Goal: Task Accomplishment & Management: Use online tool/utility

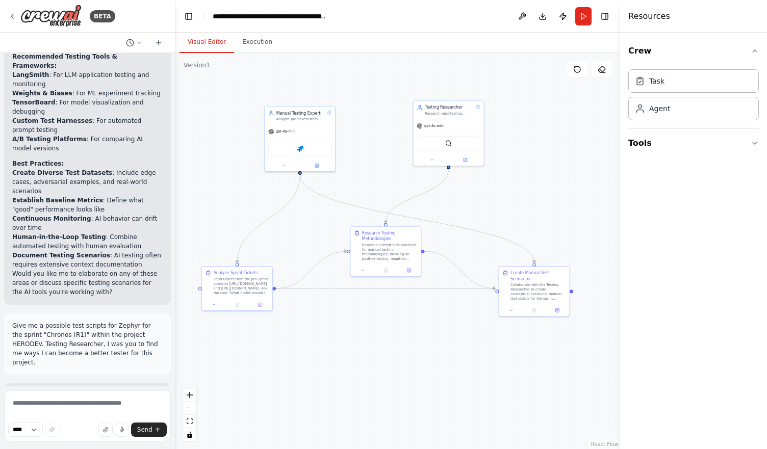
scroll to position [2509, 0]
click at [86, 406] on textarea at bounding box center [87, 416] width 167 height 51
type textarea "**********"
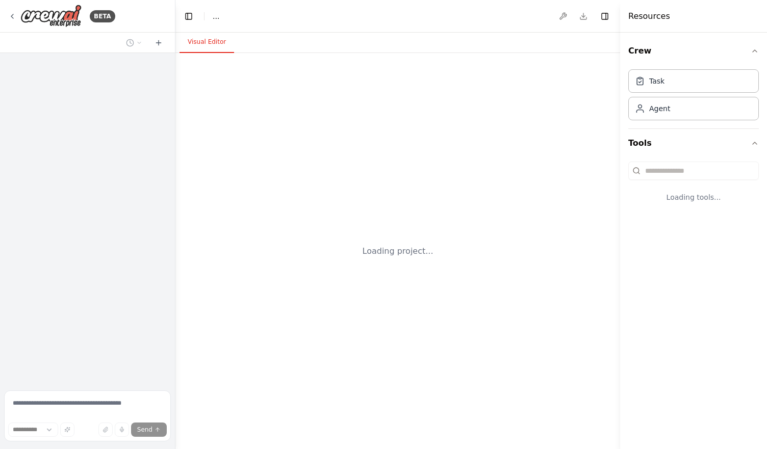
select select "****"
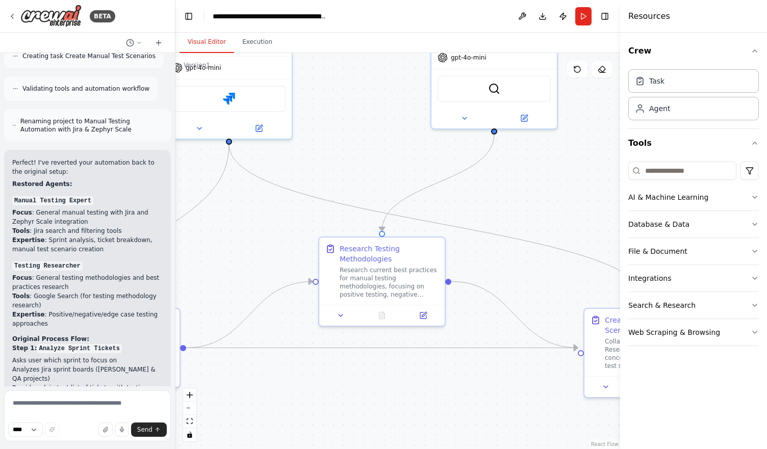
scroll to position [5176, 0]
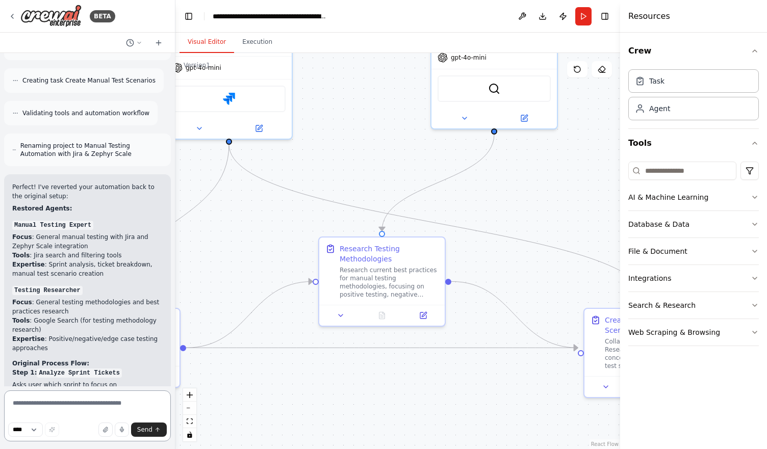
click at [102, 398] on textarea at bounding box center [87, 416] width 167 height 51
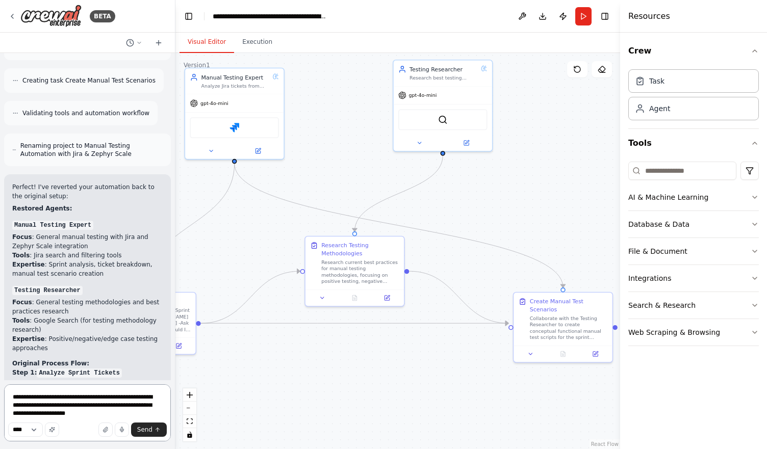
type textarea "**********"
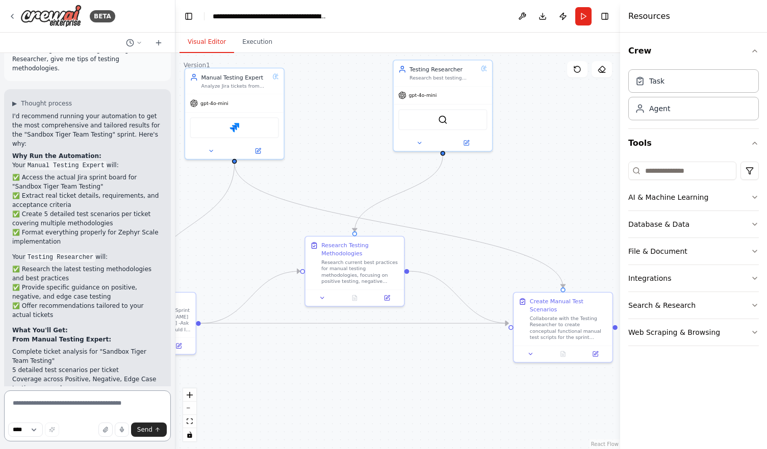
scroll to position [5780, 0]
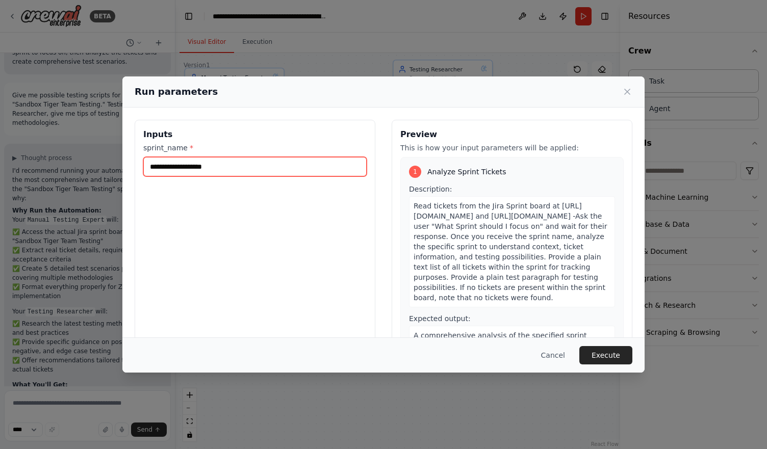
click at [221, 167] on input "sprint_name *" at bounding box center [254, 166] width 223 height 19
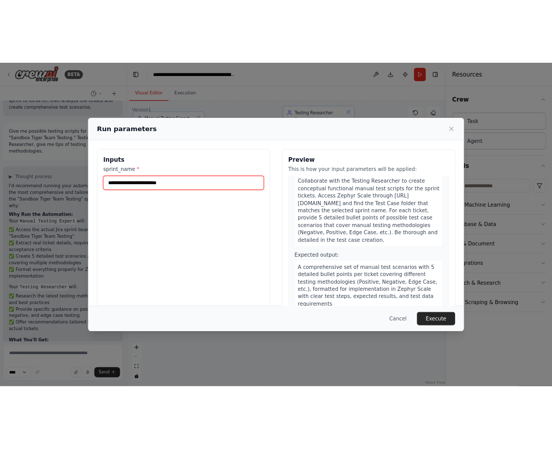
scroll to position [548, 0]
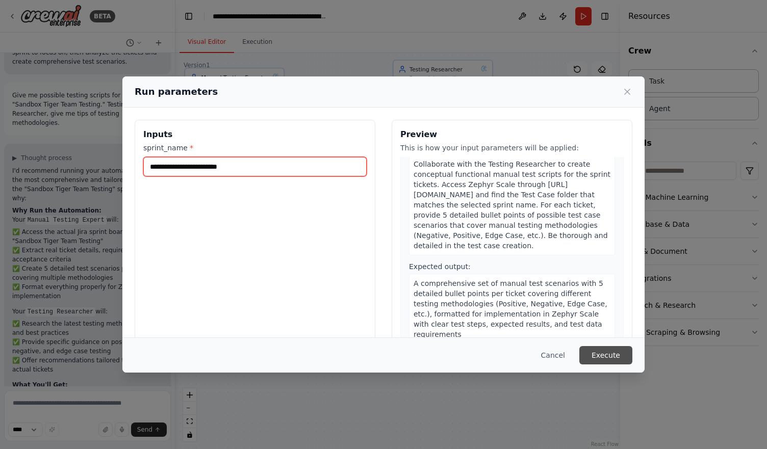
type input "**********"
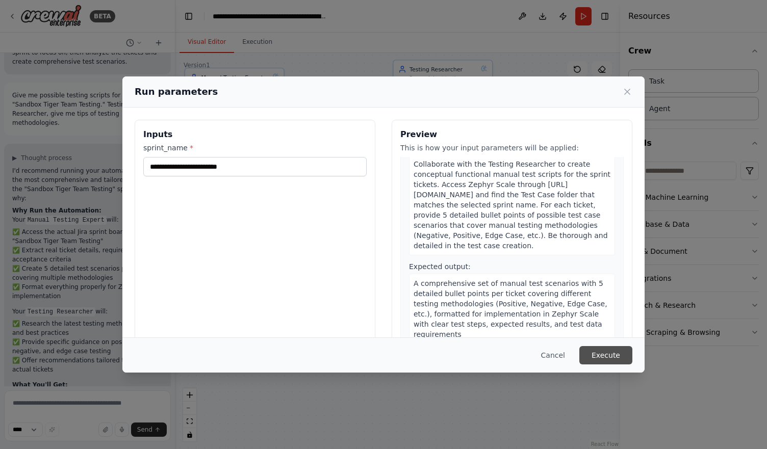
click at [601, 346] on button "Execute" at bounding box center [605, 355] width 53 height 18
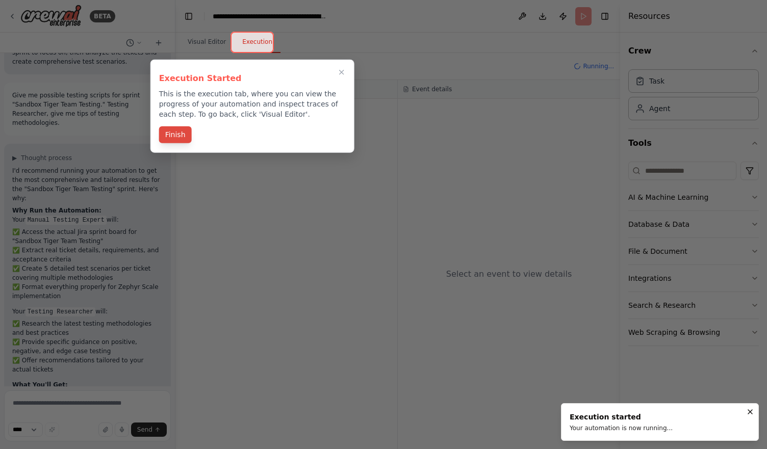
click at [185, 141] on button "Finish" at bounding box center [175, 134] width 33 height 17
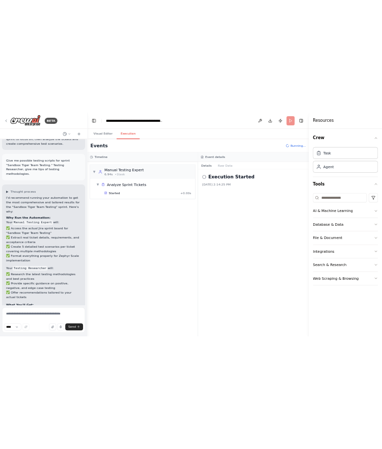
scroll to position [5699, 0]
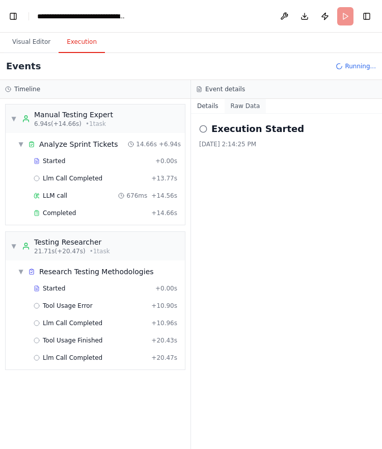
click at [238, 110] on button "Raw Data" at bounding box center [246, 106] width 42 height 14
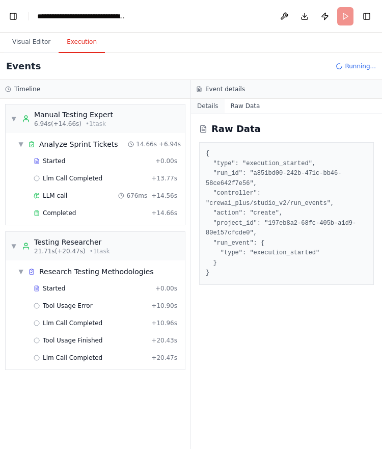
click at [207, 109] on button "Details" at bounding box center [208, 106] width 34 height 14
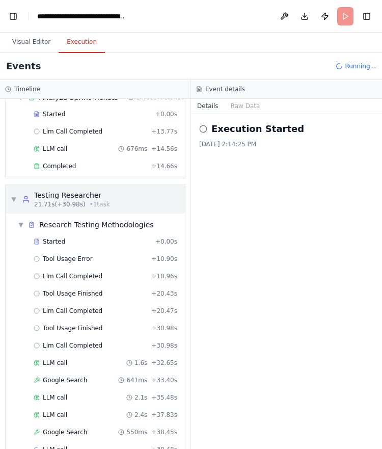
scroll to position [64, 0]
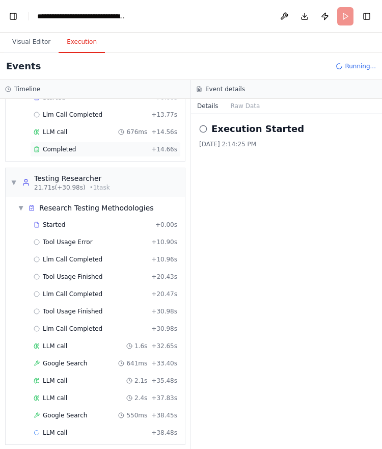
click at [105, 151] on div "Completed + 14.66s" at bounding box center [105, 149] width 151 height 15
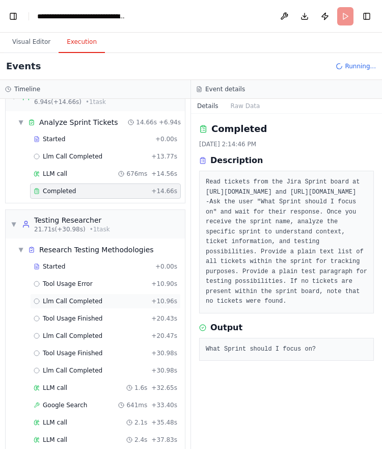
scroll to position [0, 0]
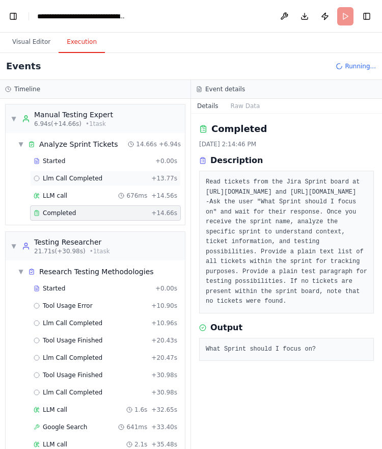
click at [97, 179] on div "Llm Call Completed + 13.77s" at bounding box center [106, 178] width 144 height 8
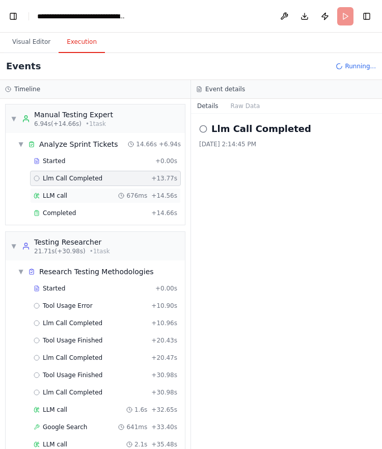
click at [102, 194] on div "LLM call 676ms + 14.56s" at bounding box center [106, 196] width 144 height 8
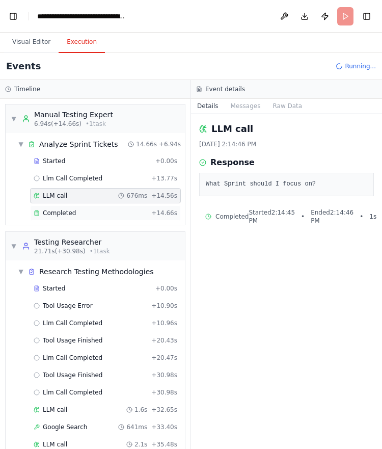
click at [97, 215] on div "Completed" at bounding box center [91, 213] width 114 height 8
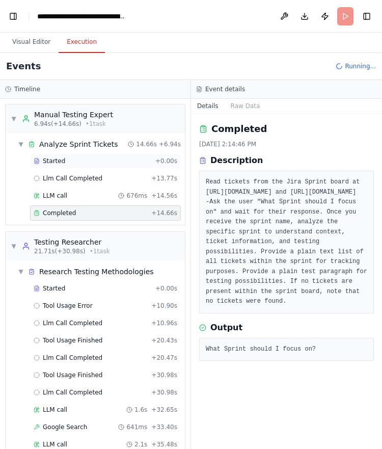
click at [96, 160] on div "Started" at bounding box center [93, 161] width 118 height 8
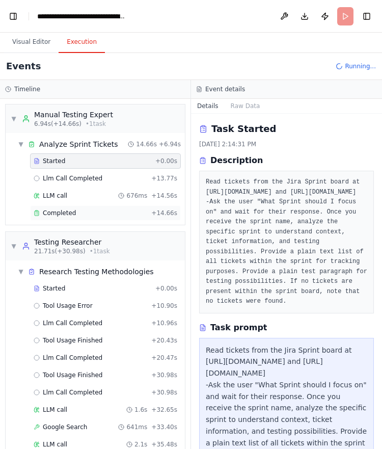
click at [111, 218] on div "Completed + 14.66s" at bounding box center [105, 213] width 151 height 15
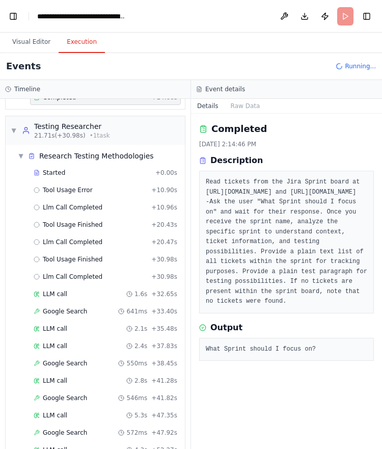
scroll to position [200, 0]
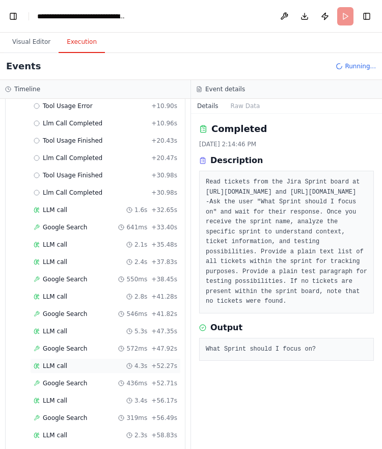
click at [129, 363] on div "LLM call 4.3s + 52.27s" at bounding box center [105, 365] width 151 height 15
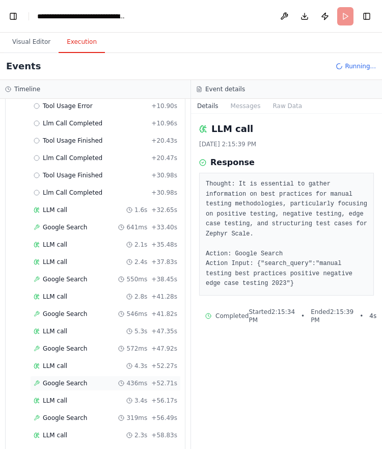
click at [123, 380] on icon at bounding box center [121, 383] width 6 height 6
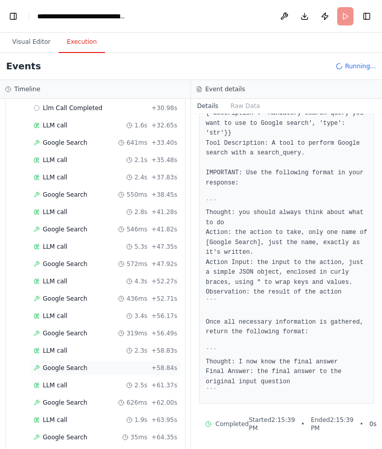
scroll to position [302, 0]
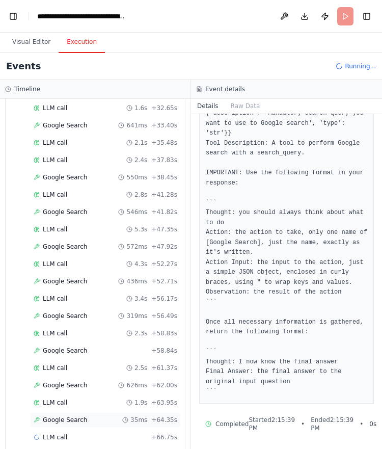
click at [119, 416] on div "Google Search 35ms + 64.35s" at bounding box center [106, 420] width 144 height 8
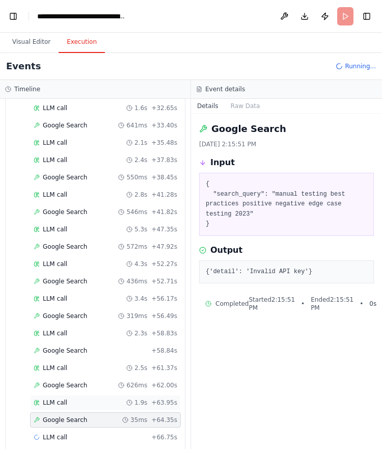
click at [115, 398] on div "LLM call 1.9s + 63.95s" at bounding box center [105, 402] width 151 height 15
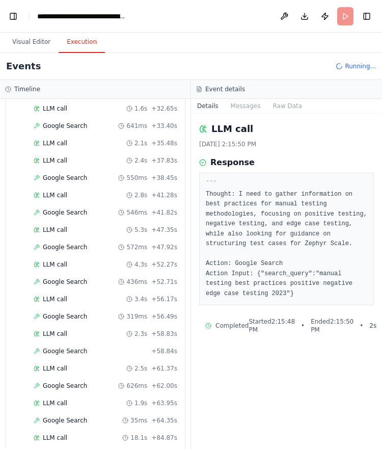
scroll to position [364, 0]
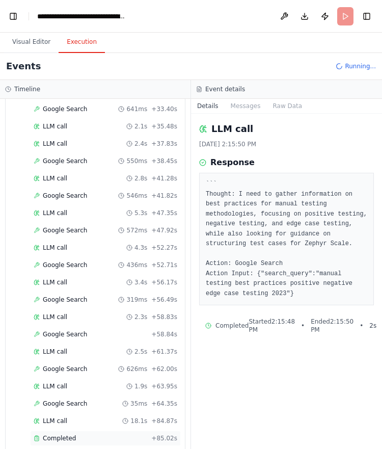
click at [114, 434] on div "Completed" at bounding box center [91, 438] width 114 height 8
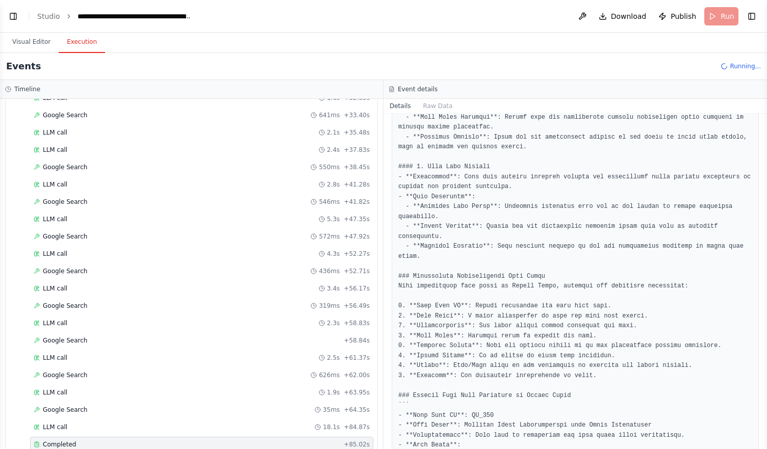
scroll to position [281, 0]
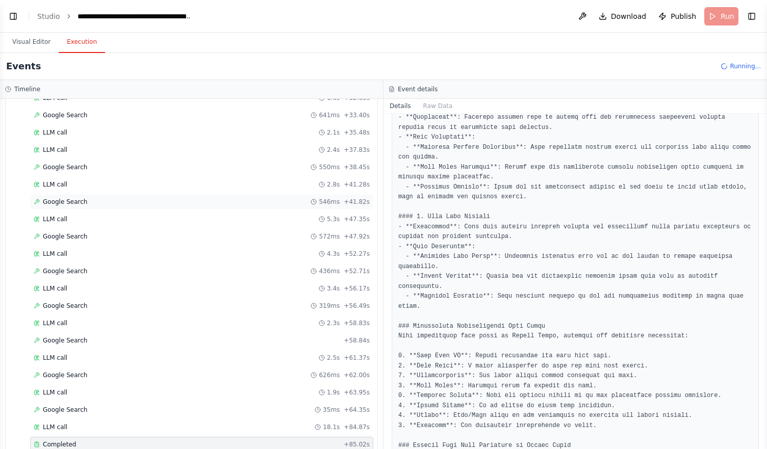
select select "****"
click at [30, 44] on button "Visual Editor" at bounding box center [31, 42] width 55 height 21
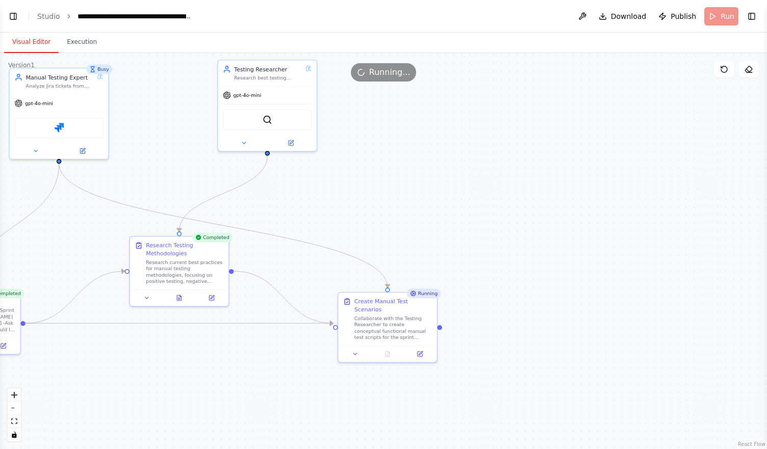
click at [104, 70] on div "Running..." at bounding box center [383, 72] width 767 height 18
click at [36, 148] on icon at bounding box center [35, 149] width 3 height 2
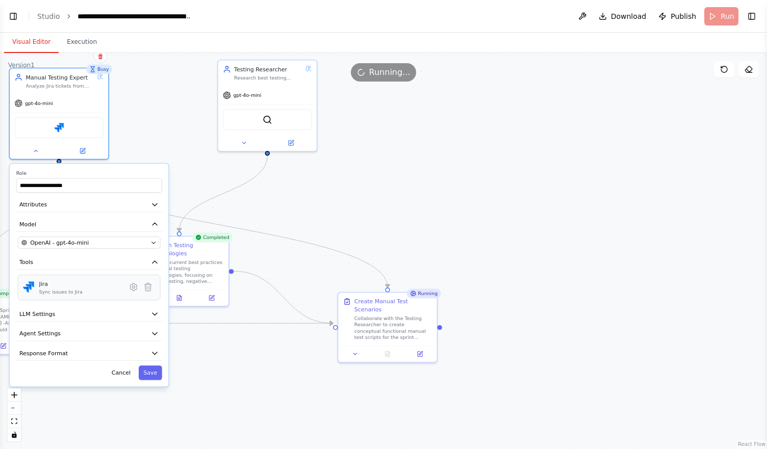
click at [79, 280] on div "Jira Sync issues to Jira" at bounding box center [80, 287] width 83 height 15
click at [90, 288] on div "Jira Sync issues to Jira" at bounding box center [80, 287] width 83 height 15
click at [132, 291] on icon at bounding box center [134, 288] width 10 height 10
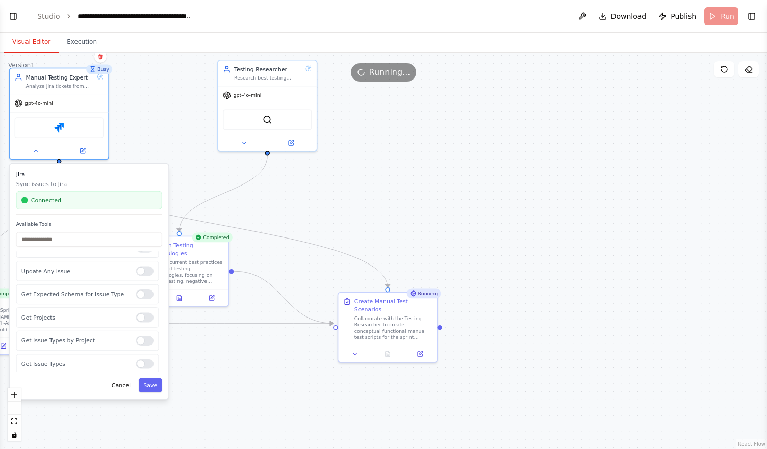
scroll to position [194, 0]
click at [148, 385] on button "Save" at bounding box center [150, 385] width 23 height 14
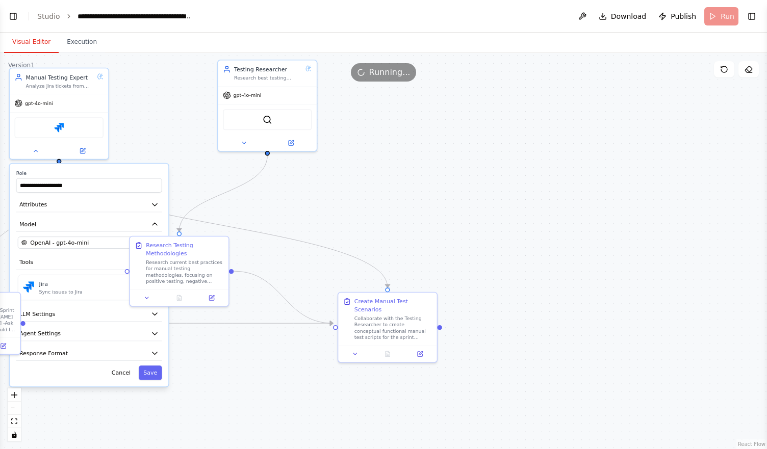
click at [198, 372] on div "**********" at bounding box center [383, 251] width 767 height 396
click at [176, 141] on div "**********" at bounding box center [383, 251] width 767 height 396
click at [94, 39] on button "Execution" at bounding box center [82, 42] width 46 height 21
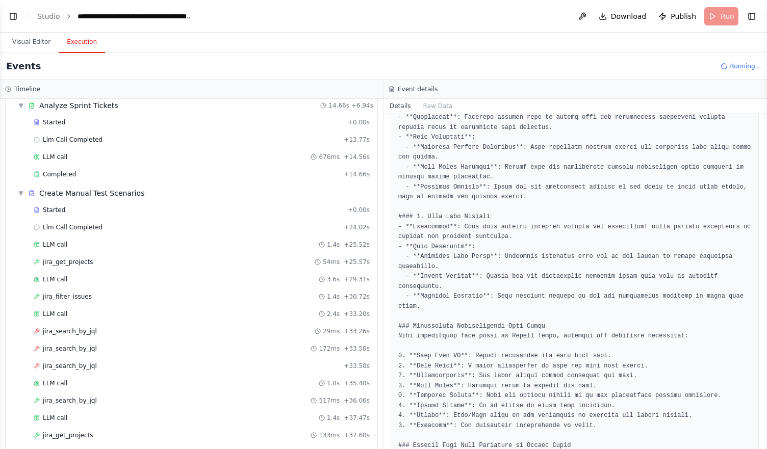
scroll to position [0, 0]
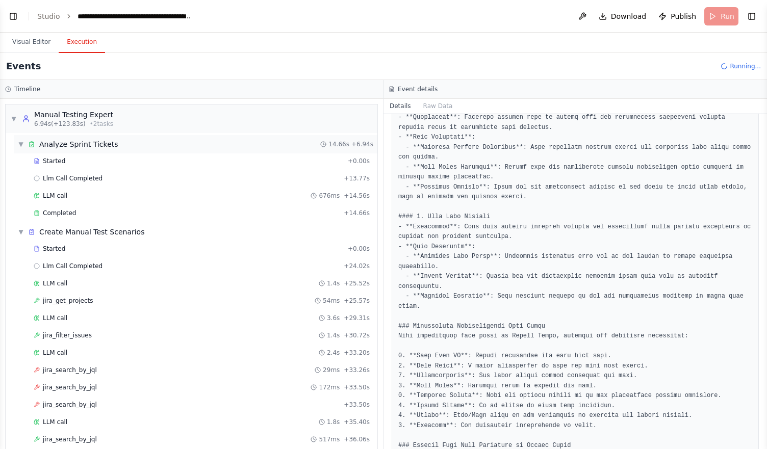
click at [30, 141] on icon at bounding box center [31, 144] width 7 height 7
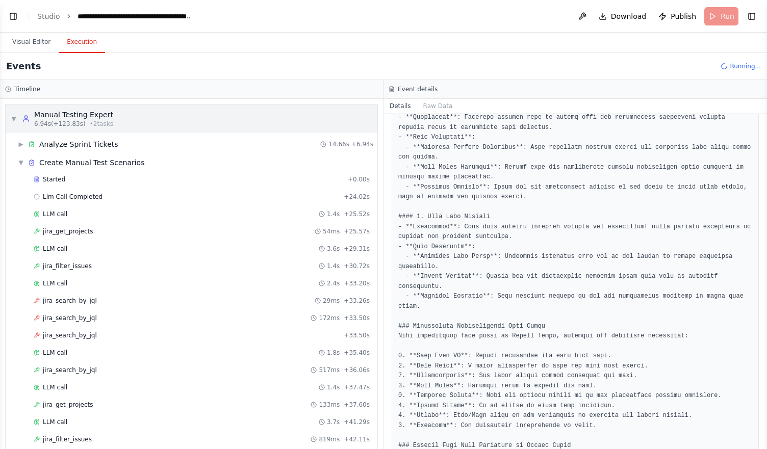
click at [25, 124] on div "Manual Testing Expert 6.94s (+123.83s) • 2 task s" at bounding box center [67, 119] width 91 height 18
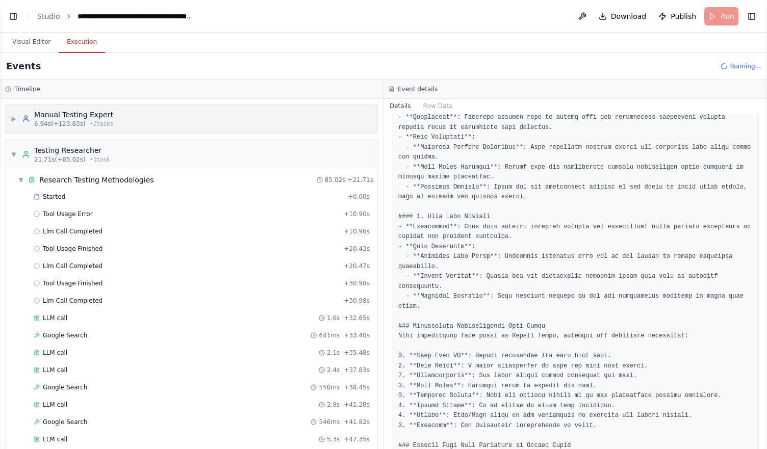
click at [21, 120] on div "▶ Manual Testing Expert 6.94s (+123.83s) • 2 task s" at bounding box center [62, 119] width 102 height 18
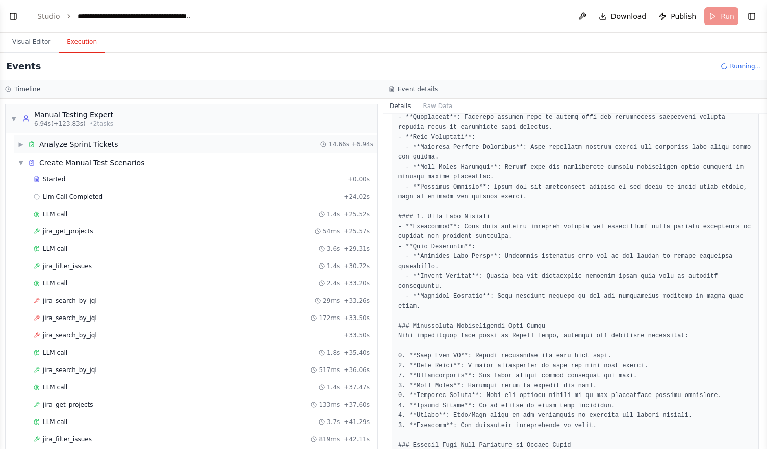
click at [24, 146] on span "▶" at bounding box center [21, 144] width 6 height 8
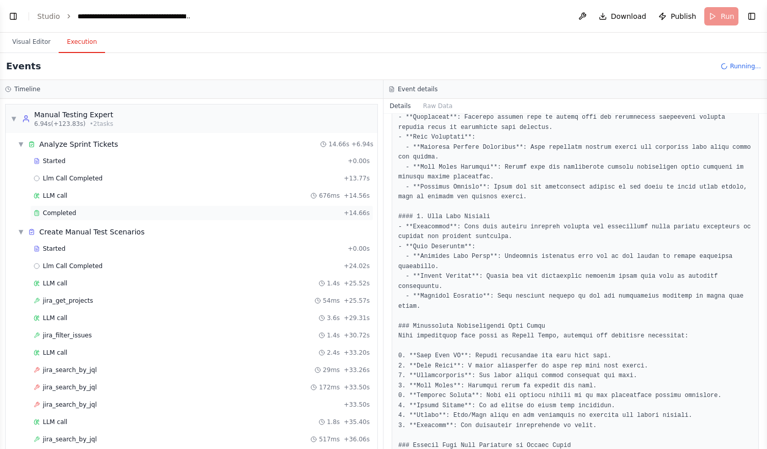
click at [70, 209] on span "Completed" at bounding box center [59, 213] width 33 height 8
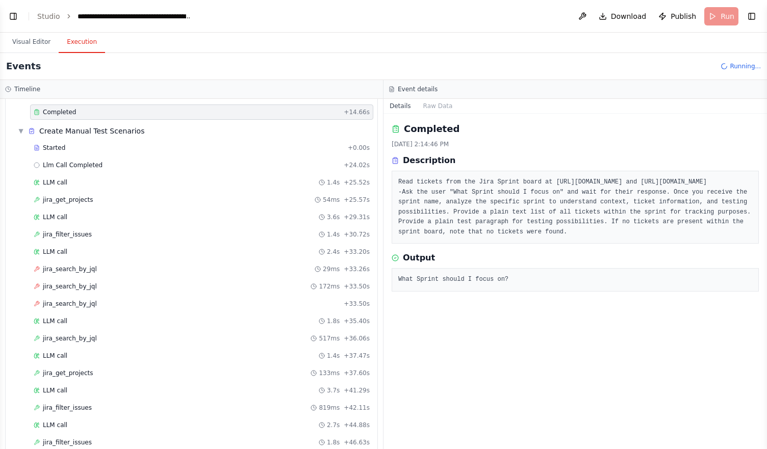
scroll to position [105, 0]
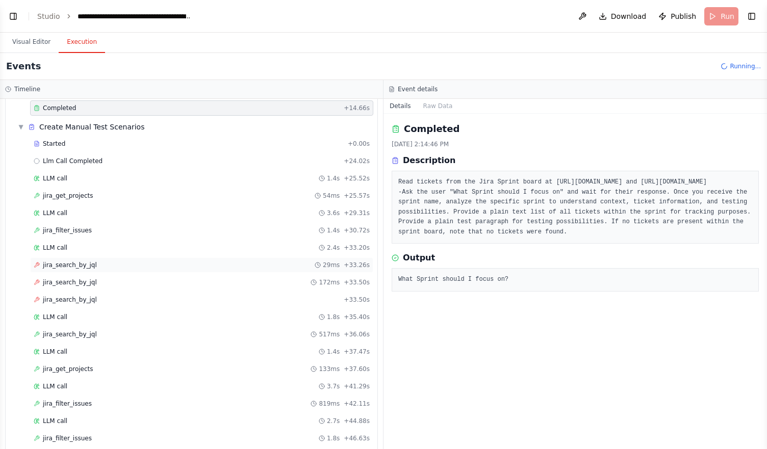
click at [65, 261] on span "jira_search_by_jql" at bounding box center [70, 265] width 54 height 8
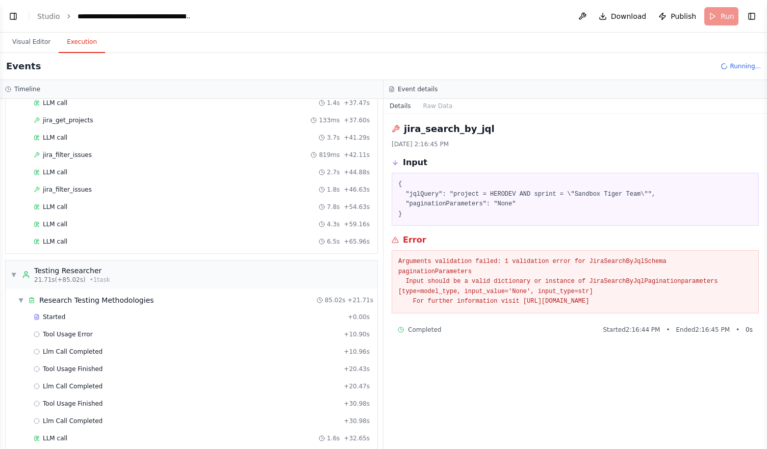
scroll to position [355, 0]
click at [72, 236] on div "LLM call 6.5s + 65.96s" at bounding box center [202, 240] width 336 height 8
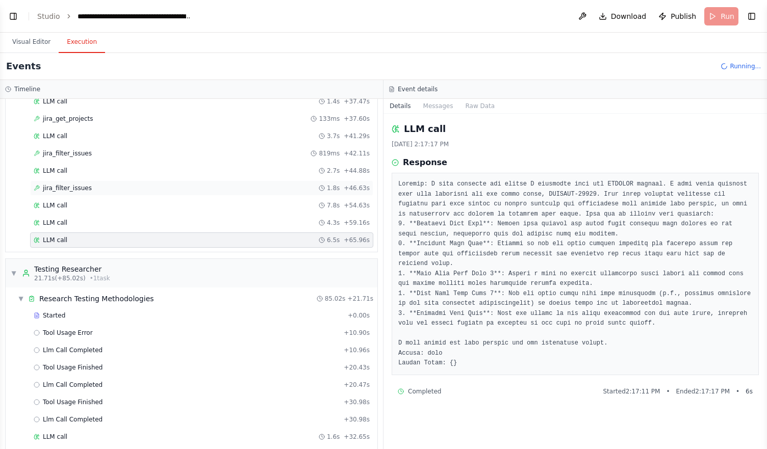
click at [104, 184] on div "jira_filter_issues 1.8s + 46.63s" at bounding box center [202, 188] width 336 height 8
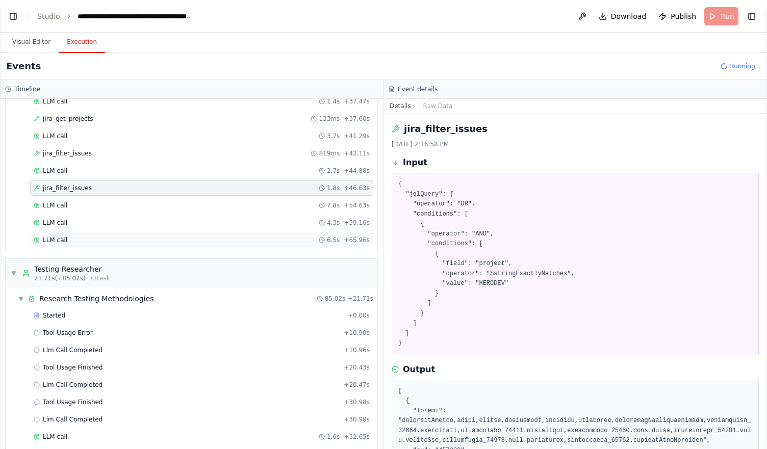
click at [88, 233] on div "LLM call 6.5s + 65.96s" at bounding box center [201, 240] width 343 height 15
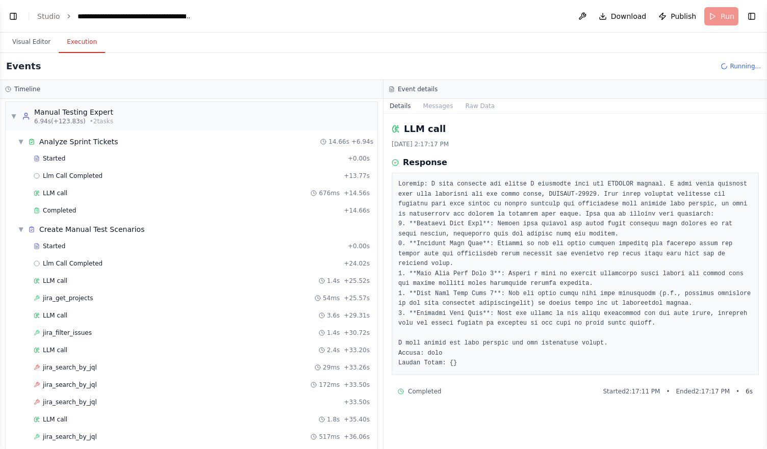
scroll to position [0, 0]
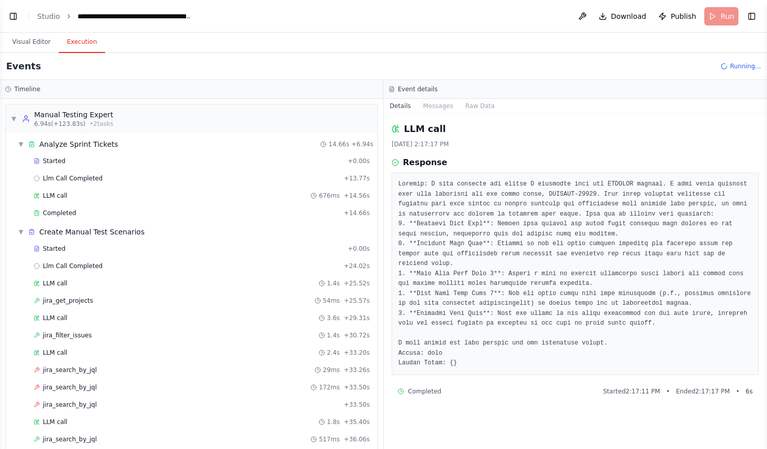
click at [737, 60] on div "Events Running..." at bounding box center [383, 66] width 767 height 27
click at [717, 17] on header "**********" at bounding box center [383, 16] width 767 height 33
click at [18, 40] on button "Visual Editor" at bounding box center [31, 42] width 55 height 21
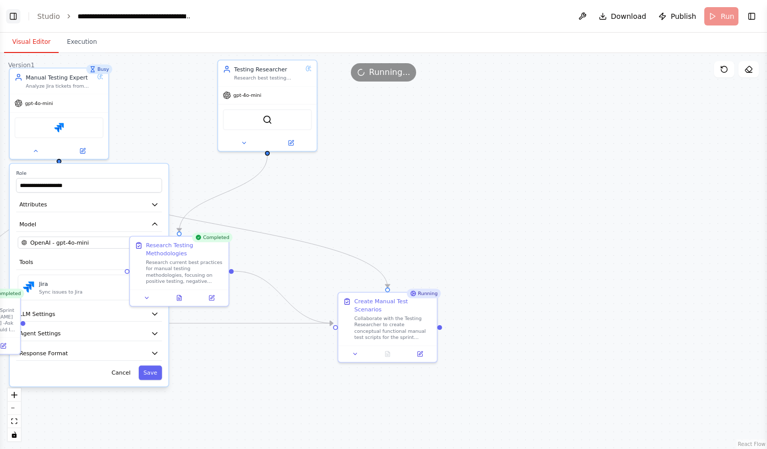
click at [16, 22] on button "Toggle Left Sidebar" at bounding box center [13, 16] width 14 height 14
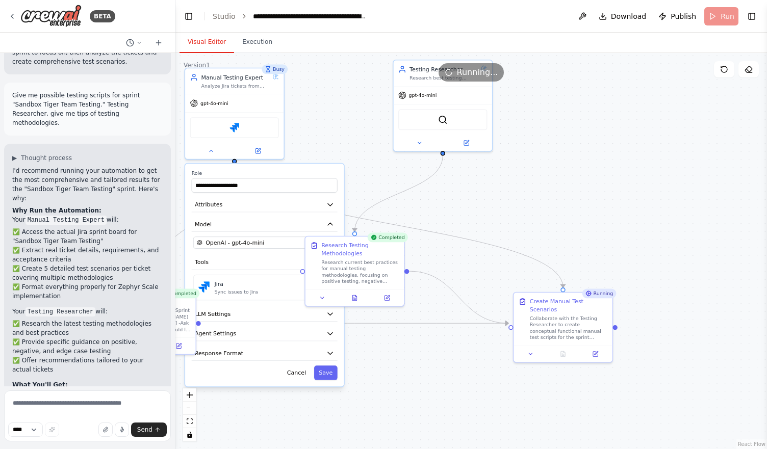
click at [351, 99] on div ".deletable-edge-delete-btn { width: 20px; height: 20px; border: 0px solid #ffff…" at bounding box center [471, 251] width 592 height 396
click at [260, 153] on button at bounding box center [257, 150] width 45 height 10
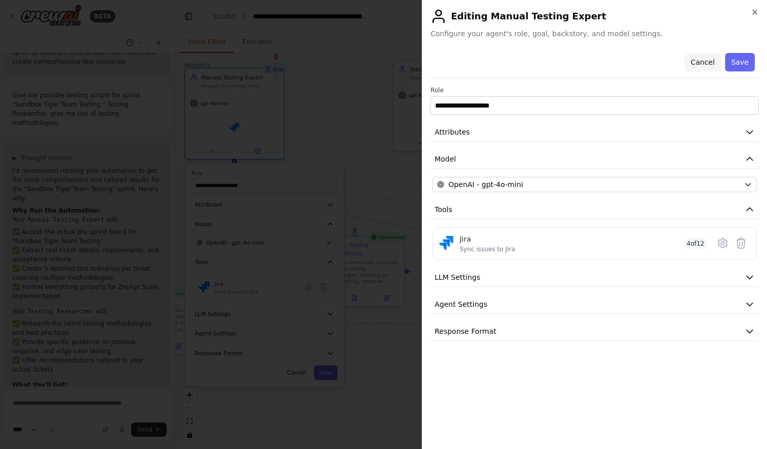
click at [705, 65] on button "Cancel" at bounding box center [702, 62] width 36 height 18
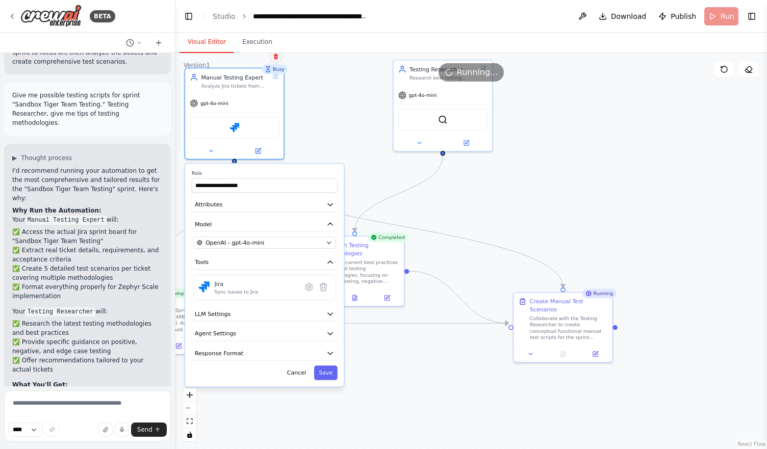
click at [275, 58] on icon at bounding box center [276, 57] width 6 height 6
click at [248, 58] on button "Confirm" at bounding box center [247, 56] width 36 height 12
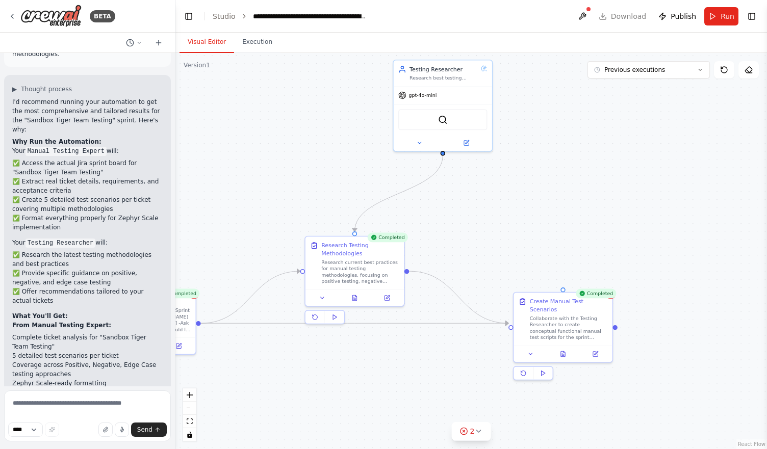
scroll to position [5767, 0]
click at [586, 22] on button at bounding box center [582, 16] width 16 height 18
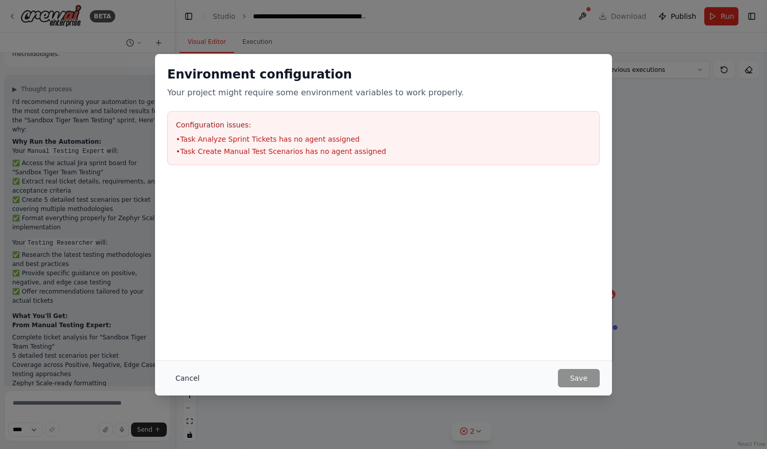
click at [182, 382] on button "Cancel" at bounding box center [187, 378] width 40 height 18
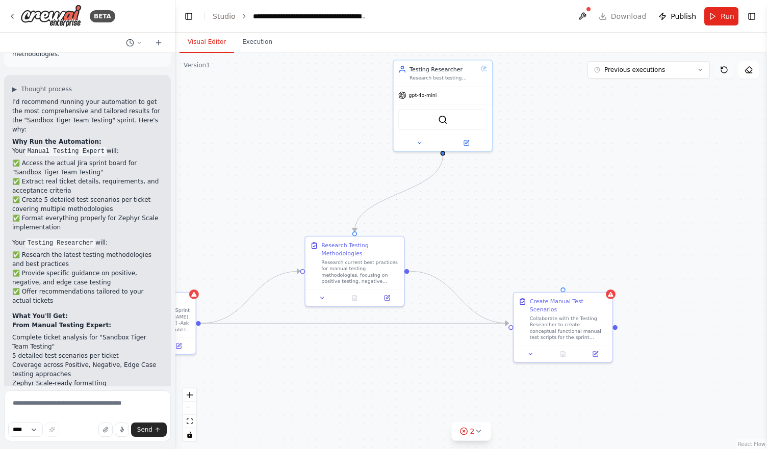
click at [722, 66] on icon at bounding box center [724, 70] width 8 height 8
click at [704, 70] on button "Previous executions" at bounding box center [648, 69] width 122 height 17
click at [723, 68] on icon at bounding box center [724, 70] width 8 height 8
click at [749, 78] on div ".deletable-edge-delete-btn { width: 20px; height: 20px; border: 0px solid #ffff…" at bounding box center [471, 251] width 592 height 396
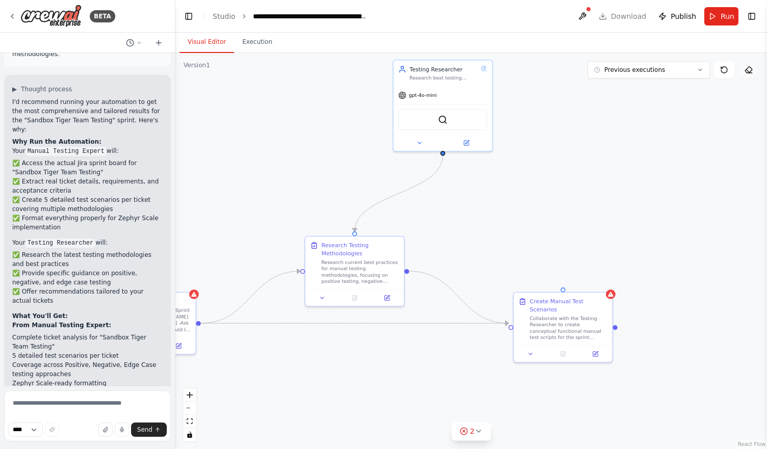
click at [749, 73] on icon at bounding box center [749, 70] width 8 height 8
click at [749, 16] on button "Toggle Right Sidebar" at bounding box center [752, 16] width 14 height 14
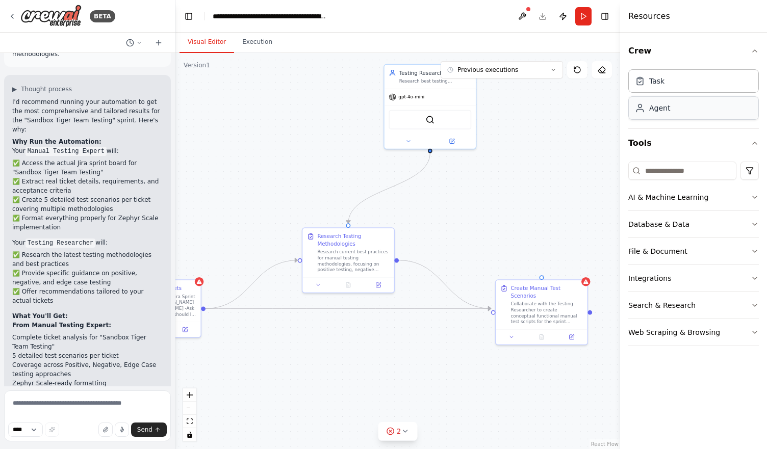
click at [657, 110] on div "Agent" at bounding box center [659, 108] width 21 height 10
click at [650, 84] on div "Task" at bounding box center [656, 80] width 15 height 10
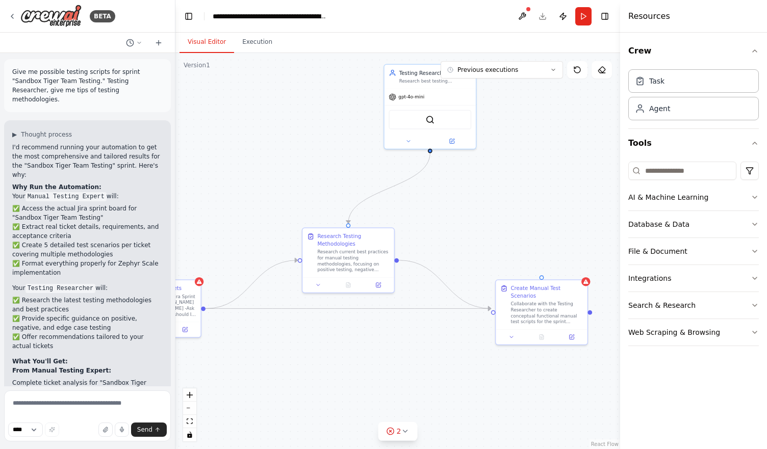
scroll to position [5780, 0]
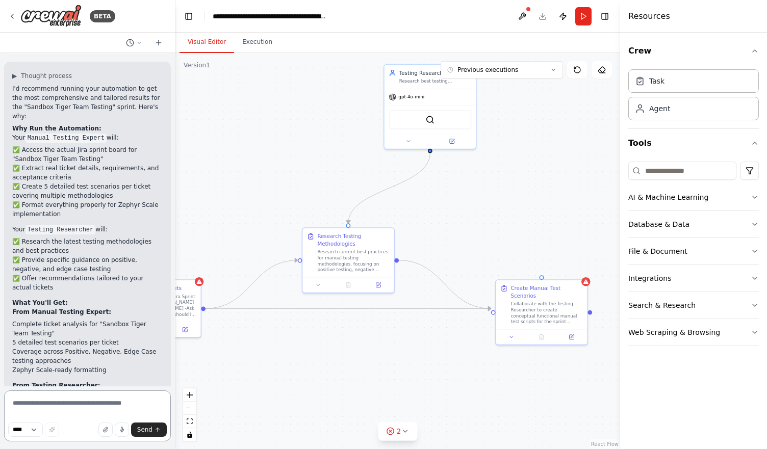
click at [90, 396] on textarea at bounding box center [87, 416] width 167 height 51
type textarea "**********"
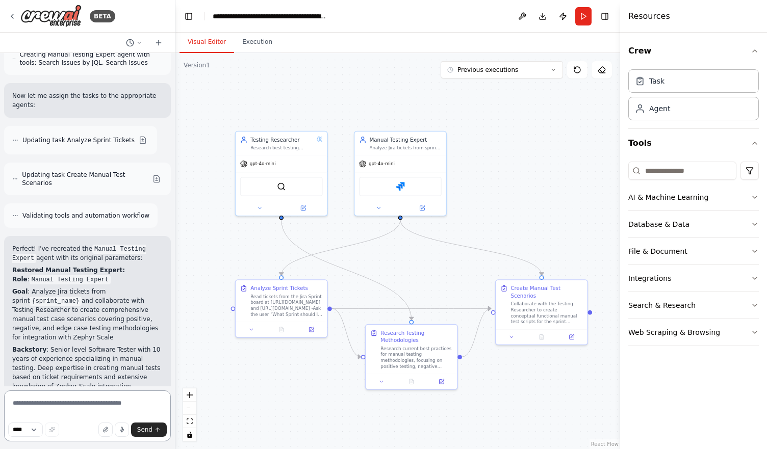
scroll to position [6524, 0]
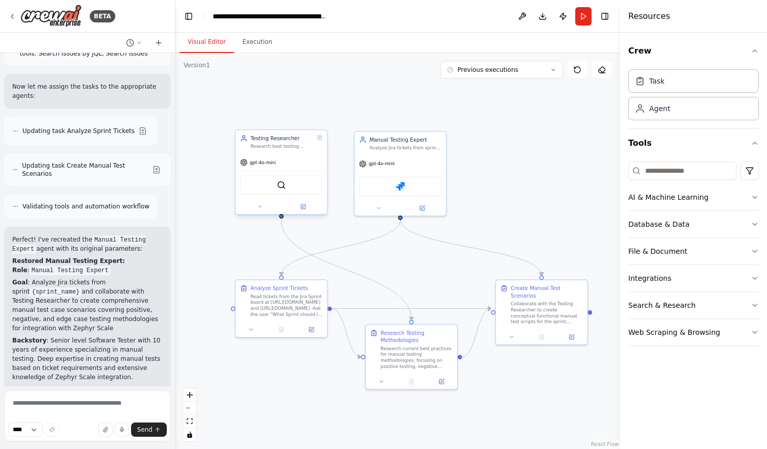
click at [274, 196] on div "SerplyWebSearchTool" at bounding box center [281, 185] width 91 height 29
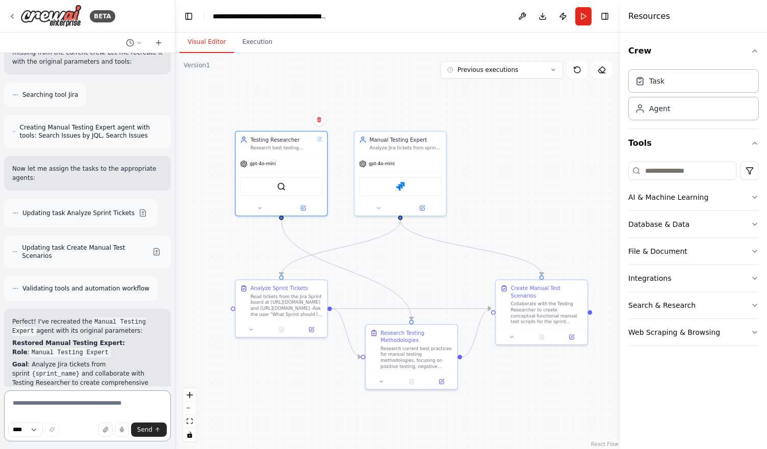
click at [71, 403] on textarea at bounding box center [87, 416] width 167 height 51
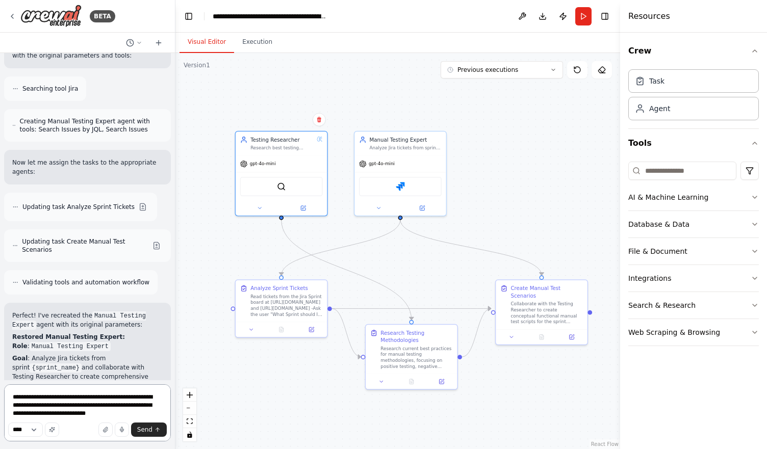
type textarea "**********"
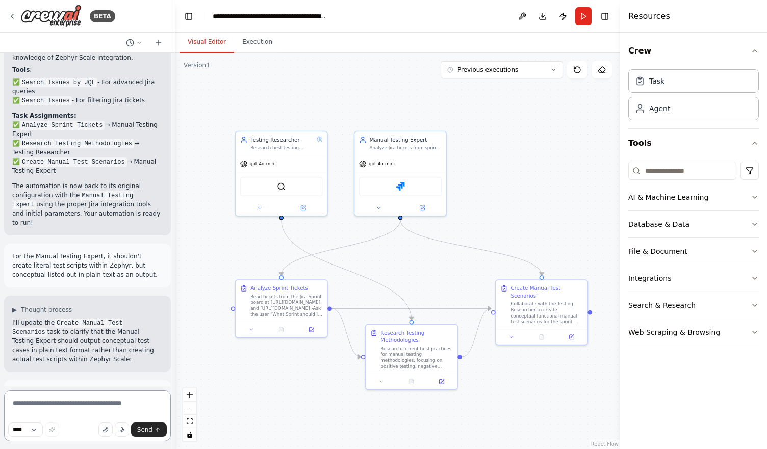
scroll to position [6853, 0]
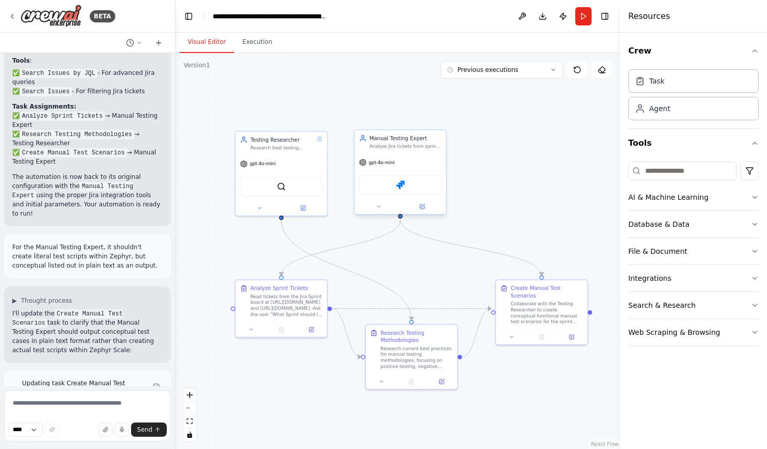
click at [388, 213] on div at bounding box center [399, 206] width 91 height 15
click at [381, 204] on icon at bounding box center [378, 207] width 6 height 6
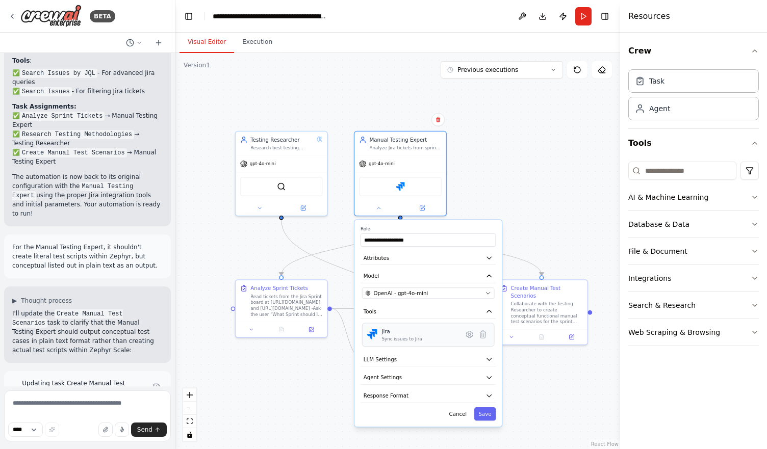
click at [427, 339] on div "Jira Sync issues to Jira" at bounding box center [420, 335] width 76 height 14
click at [470, 334] on icon at bounding box center [469, 335] width 2 height 2
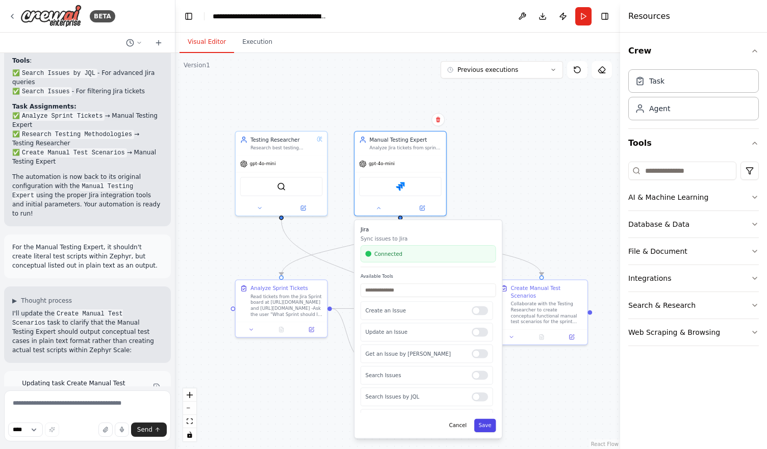
click at [485, 426] on button "Save" at bounding box center [485, 425] width 22 height 13
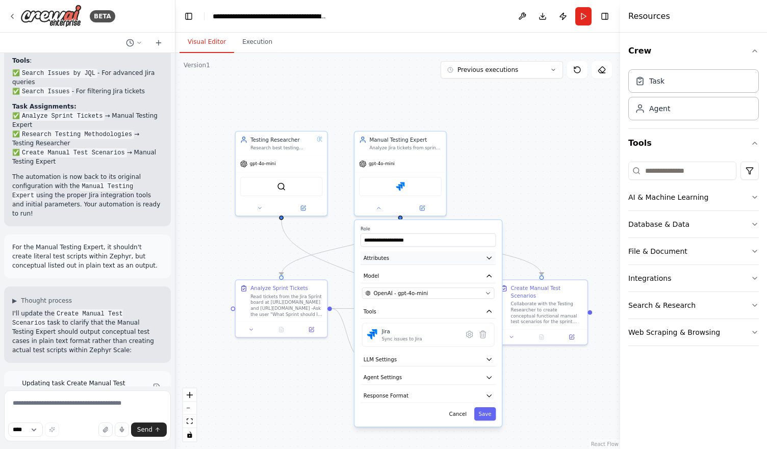
click at [422, 258] on button "Attributes" at bounding box center [428, 258] width 135 height 14
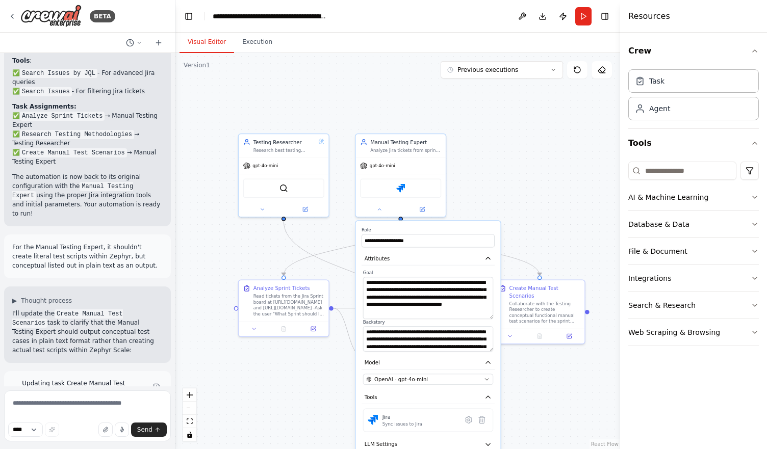
drag, startPoint x: 490, startPoint y: 300, endPoint x: 494, endPoint y: 317, distance: 17.3
click at [494, 317] on div "**********" at bounding box center [428, 311] width 133 height 82
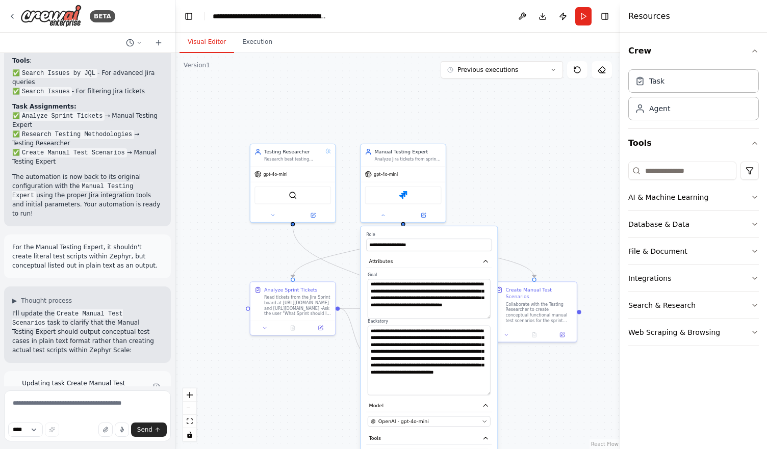
drag, startPoint x: 487, startPoint y: 347, endPoint x: 485, endPoint y: 393, distance: 45.9
click at [485, 393] on textarea "**********" at bounding box center [429, 361] width 123 height 70
drag, startPoint x: 490, startPoint y: 394, endPoint x: 489, endPoint y: 303, distance: 90.8
click at [489, 303] on div "**********" at bounding box center [429, 308] width 126 height 75
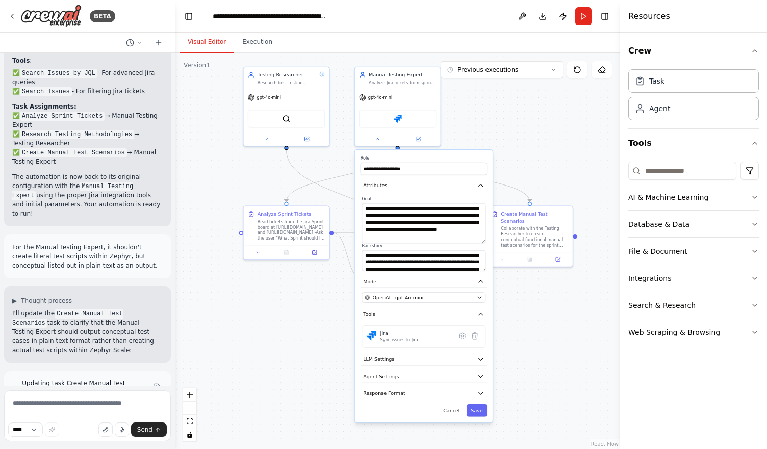
drag, startPoint x: 520, startPoint y: 237, endPoint x: 514, endPoint y: 135, distance: 101.7
click at [514, 135] on div ".deletable-edge-delete-btn { width: 20px; height: 20px; border: 0px solid #ffff…" at bounding box center [397, 251] width 445 height 396
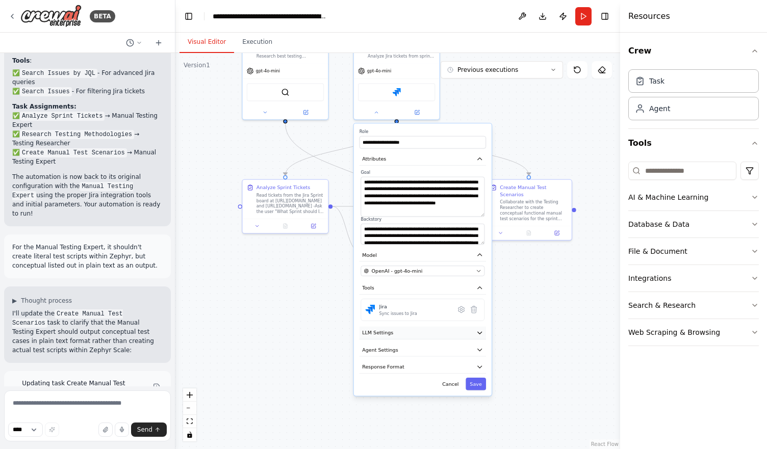
click at [436, 332] on button "LLM Settings" at bounding box center [423, 333] width 126 height 13
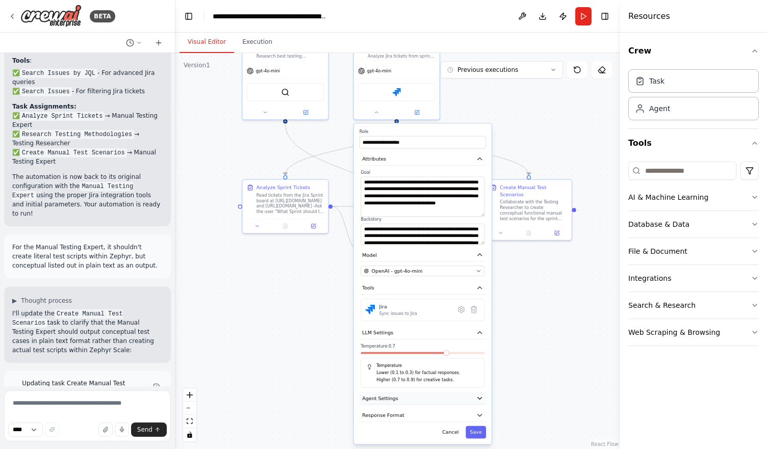
click at [435, 392] on button "Agent Settings" at bounding box center [423, 398] width 126 height 13
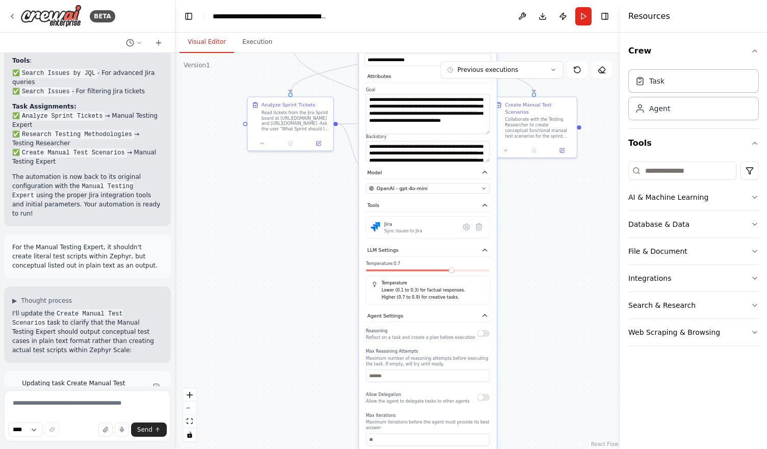
drag, startPoint x: 504, startPoint y: 384, endPoint x: 508, endPoint y: 296, distance: 88.3
click at [508, 296] on div ".deletable-edge-delete-btn { width: 20px; height: 20px; border: 0px solid #ffff…" at bounding box center [397, 251] width 445 height 396
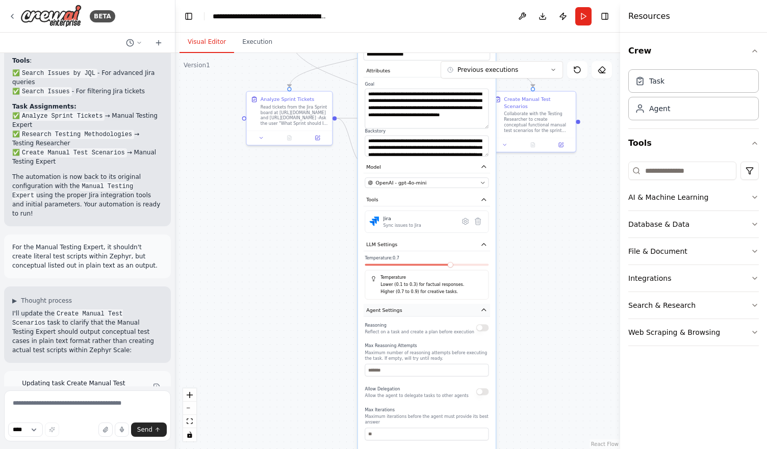
click at [453, 311] on button "Agent Settings" at bounding box center [427, 310] width 126 height 13
click at [454, 311] on button "Agent Settings" at bounding box center [427, 310] width 126 height 13
click at [458, 370] on input "number" at bounding box center [427, 370] width 124 height 13
type input "*"
click at [426, 429] on input "number" at bounding box center [427, 434] width 124 height 13
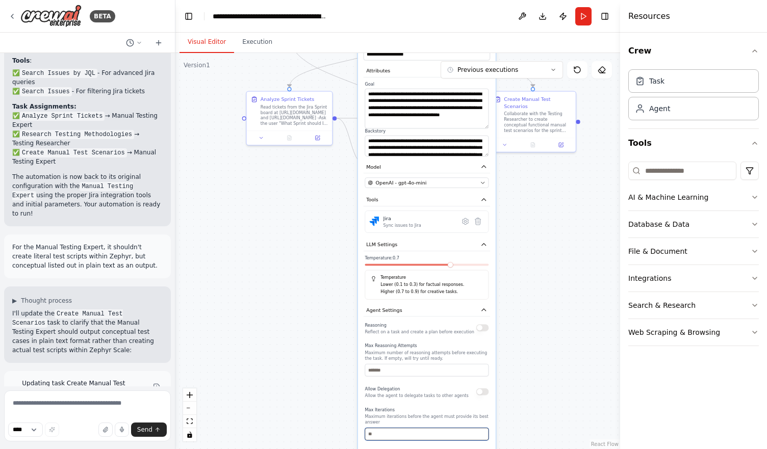
type input "**"
click at [518, 367] on div ".deletable-edge-delete-btn { width: 20px; height: 20px; border: 0px solid #ffff…" at bounding box center [397, 251] width 445 height 396
click at [480, 327] on button "button" at bounding box center [482, 327] width 13 height 7
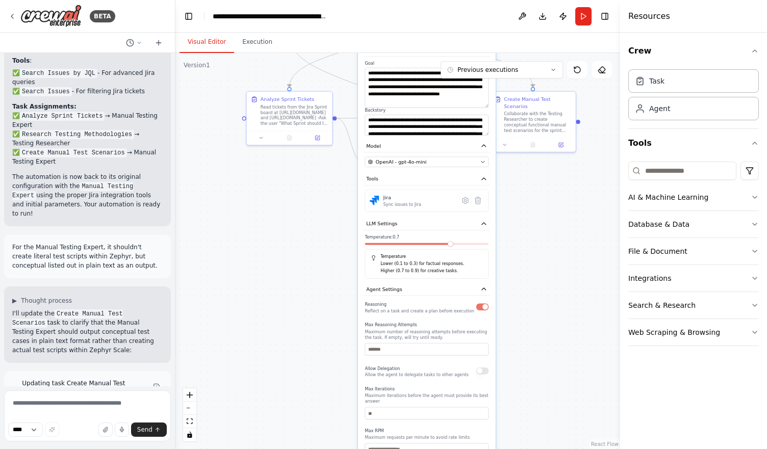
drag, startPoint x: 473, startPoint y: 344, endPoint x: 474, endPoint y: 313, distance: 31.1
click at [474, 313] on div "Reasoning Reflect on a task and create a plan before execution Max Reasoning At…" at bounding box center [427, 396] width 124 height 192
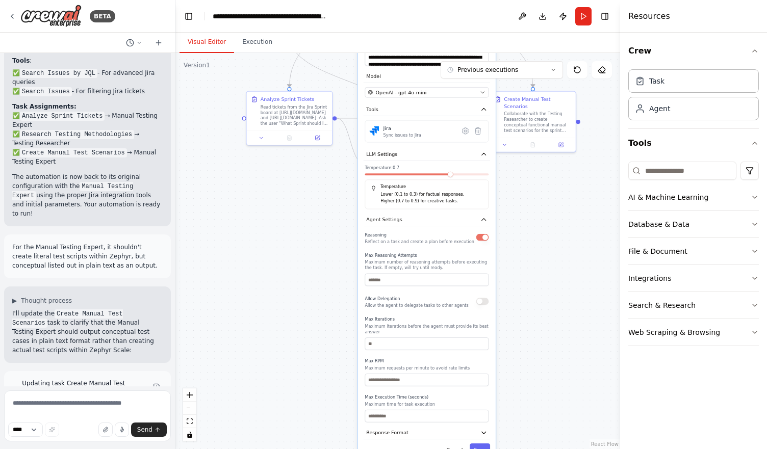
drag, startPoint x: 459, startPoint y: 384, endPoint x: 458, endPoint y: 319, distance: 65.3
click at [458, 319] on div "Max Iterations Maximum iterations before the agent must provide its best answer…" at bounding box center [427, 333] width 124 height 33
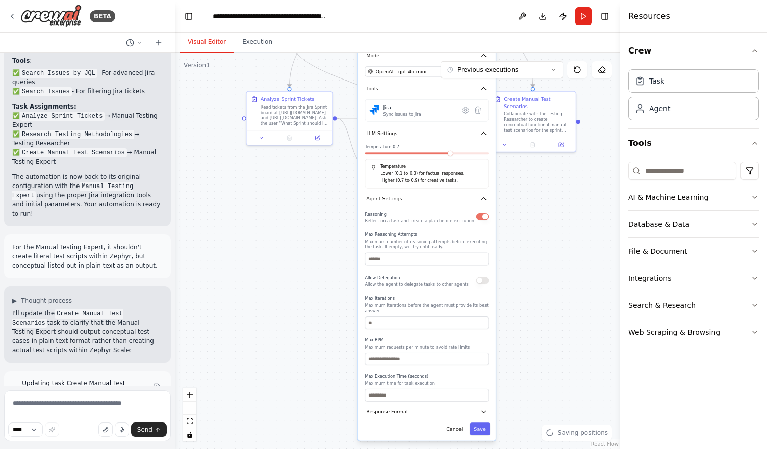
drag, startPoint x: 452, startPoint y: 352, endPoint x: 453, endPoint y: 326, distance: 26.1
click at [453, 338] on label "Max RPM" at bounding box center [427, 341] width 124 height 6
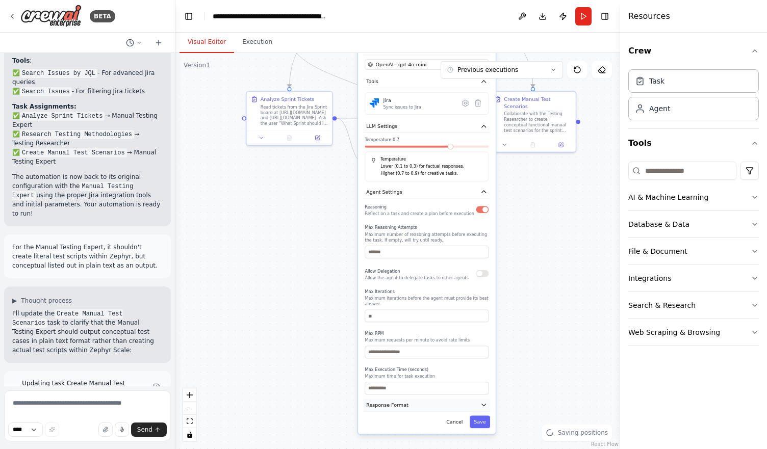
click at [427, 399] on button "Response Format" at bounding box center [427, 405] width 126 height 13
drag, startPoint x: 434, startPoint y: 381, endPoint x: 435, endPoint y: 300, distance: 80.6
click at [435, 300] on div "Reasoning Reflect on a task and create a plan before execution Max Reasoning At…" at bounding box center [427, 298] width 124 height 192
click at [429, 432] on button "Add Property" at bounding box center [427, 440] width 124 height 16
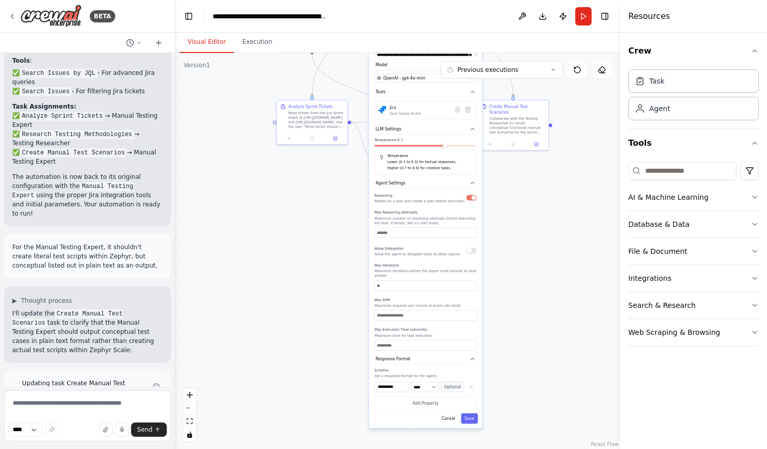
drag, startPoint x: 503, startPoint y: 377, endPoint x: 503, endPoint y: 291, distance: 86.2
click at [503, 291] on div ".deletable-edge-delete-btn { width: 20px; height: 20px; border: 0px solid #ffff…" at bounding box center [397, 251] width 445 height 396
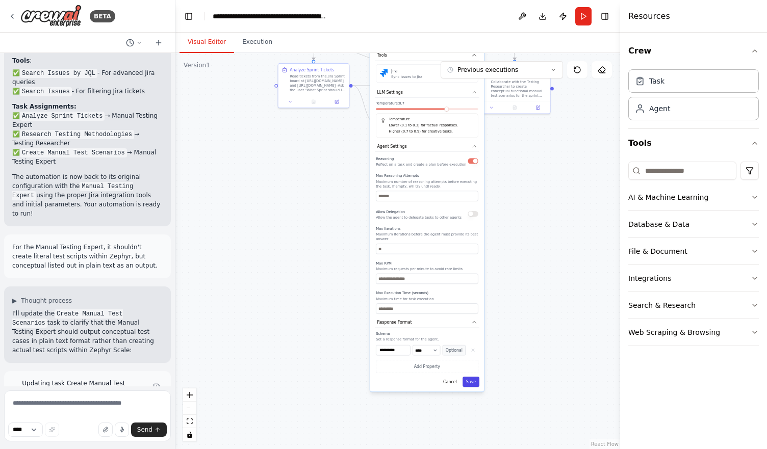
click at [472, 377] on button "Save" at bounding box center [471, 382] width 17 height 10
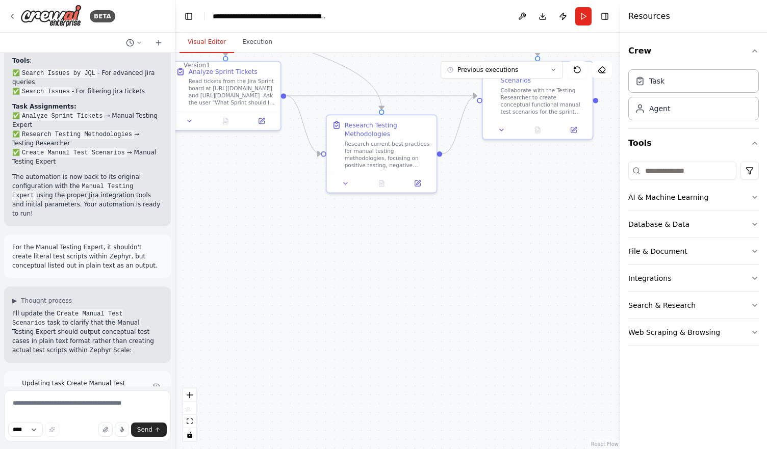
drag, startPoint x: 462, startPoint y: 296, endPoint x: 455, endPoint y: 428, distance: 131.8
click at [455, 428] on div ".deletable-edge-delete-btn { width: 20px; height: 20px; border: 0px solid #ffff…" at bounding box center [397, 251] width 445 height 396
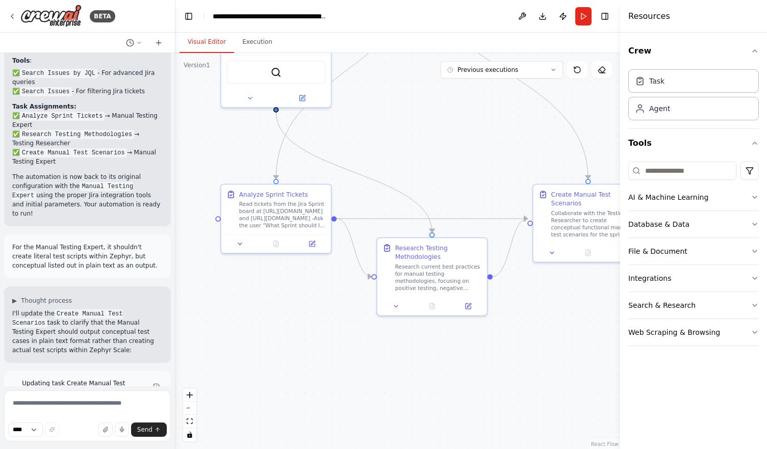
drag, startPoint x: 479, startPoint y: 321, endPoint x: 531, endPoint y: 439, distance: 128.6
click at [531, 439] on div ".deletable-edge-delete-btn { width: 20px; height: 20px; border: 0px solid #ffff…" at bounding box center [397, 251] width 445 height 396
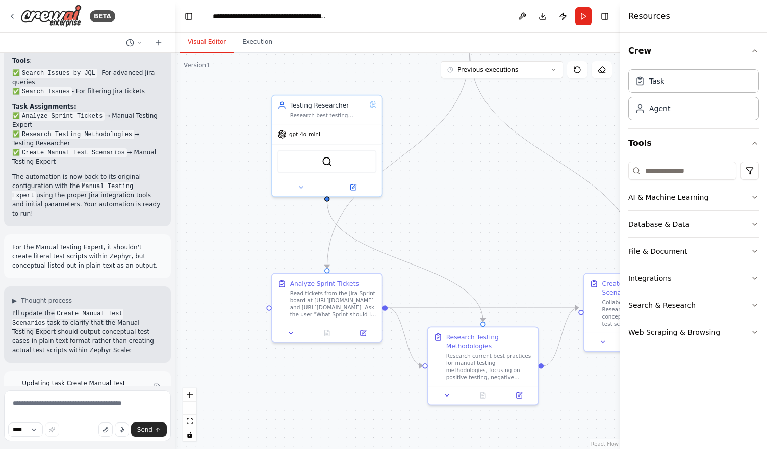
drag, startPoint x: 426, startPoint y: 149, endPoint x: 495, endPoint y: 264, distance: 133.4
click at [495, 264] on div ".deletable-edge-delete-btn { width: 20px; height: 20px; border: 0px solid #ffff…" at bounding box center [397, 251] width 445 height 396
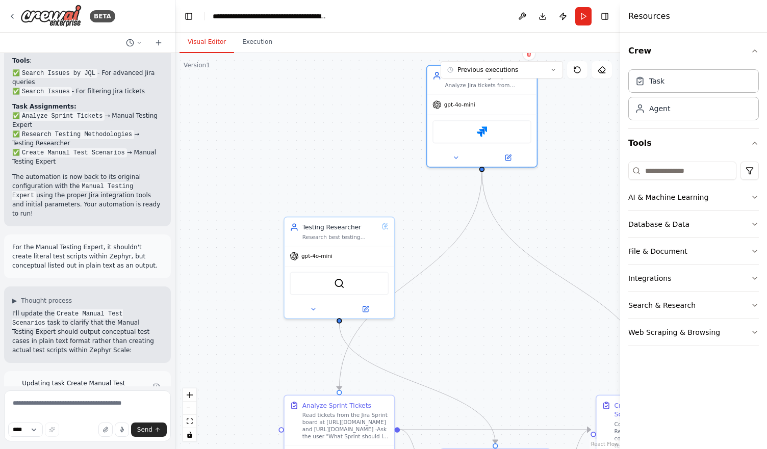
drag, startPoint x: 495, startPoint y: 264, endPoint x: 484, endPoint y: 360, distance: 97.0
click at [484, 360] on div ".deletable-edge-delete-btn { width: 20px; height: 20px; border: 0px solid #ffff…" at bounding box center [397, 251] width 445 height 396
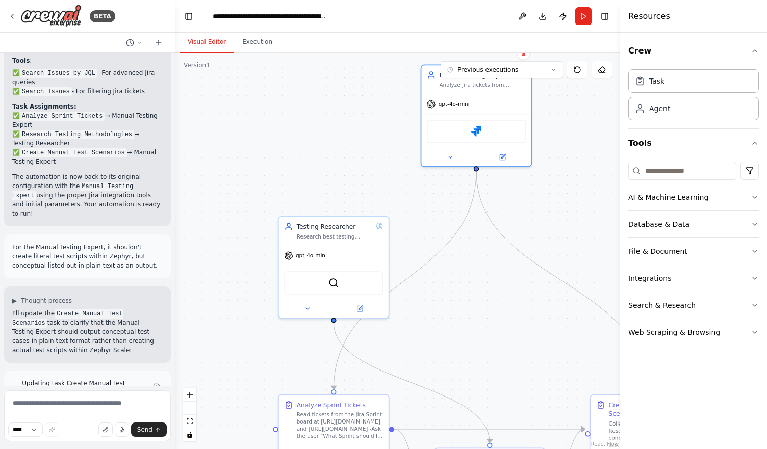
click at [393, 16] on header "**********" at bounding box center [397, 16] width 445 height 33
click at [310, 180] on div ".deletable-edge-delete-btn { width: 20px; height: 20px; border: 0px solid #ffff…" at bounding box center [397, 251] width 445 height 396
click at [13, 15] on icon at bounding box center [12, 16] width 2 height 4
